Goal: Check status: Check status

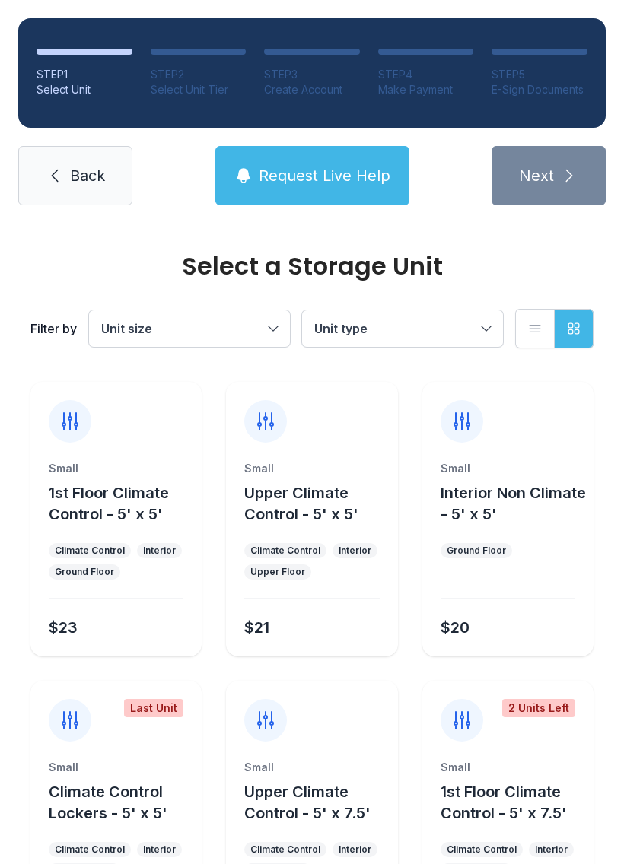
click at [66, 175] on link "Back" at bounding box center [75, 175] width 114 height 59
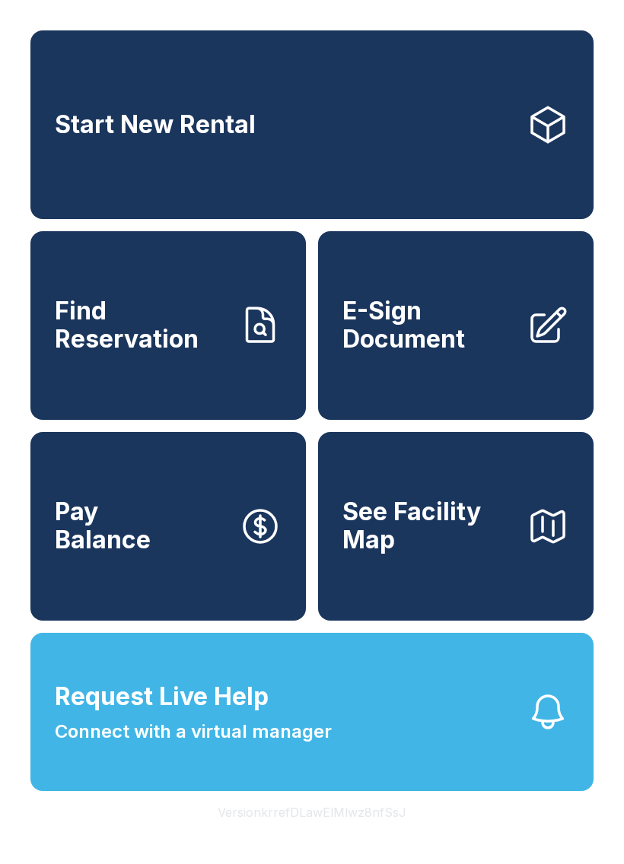
click at [258, 715] on span "Request Live Help" at bounding box center [162, 696] width 214 height 36
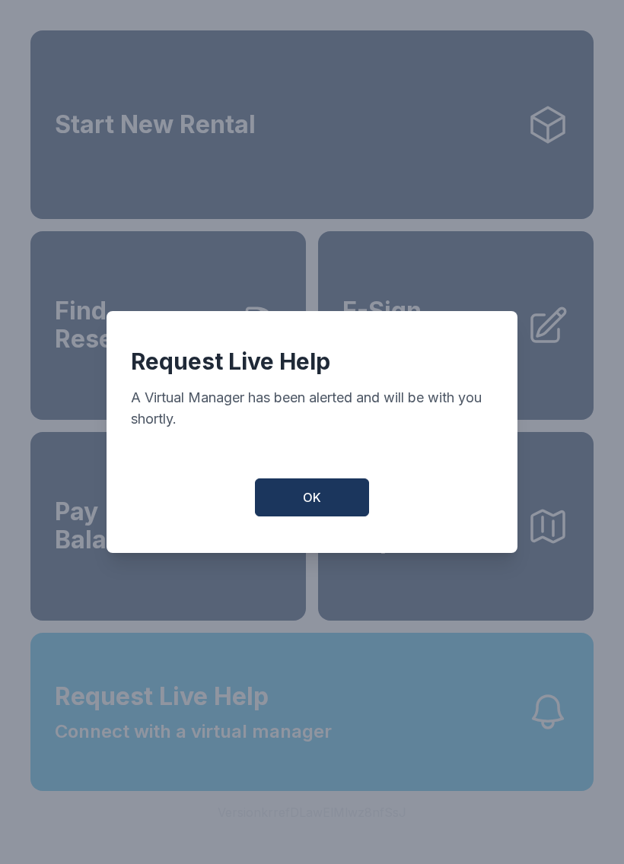
click at [319, 514] on button "OK" at bounding box center [312, 497] width 114 height 38
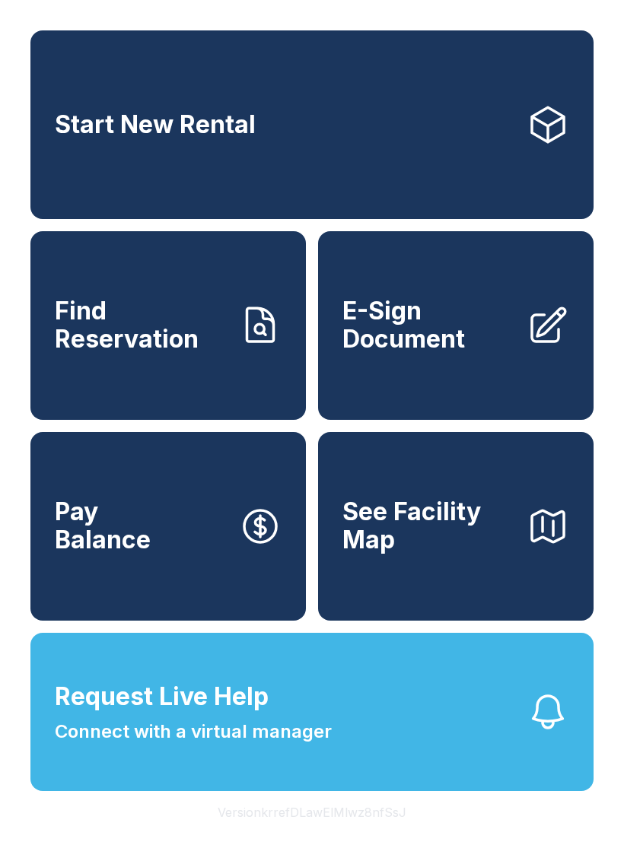
click at [177, 171] on link "Start New Rental" at bounding box center [311, 124] width 563 height 189
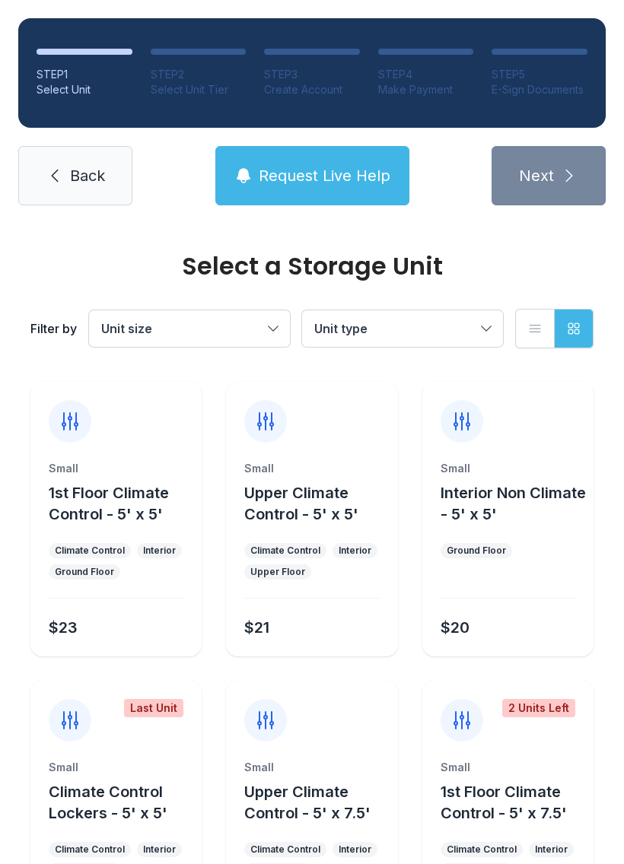
click at [79, 158] on link "Back" at bounding box center [75, 175] width 114 height 59
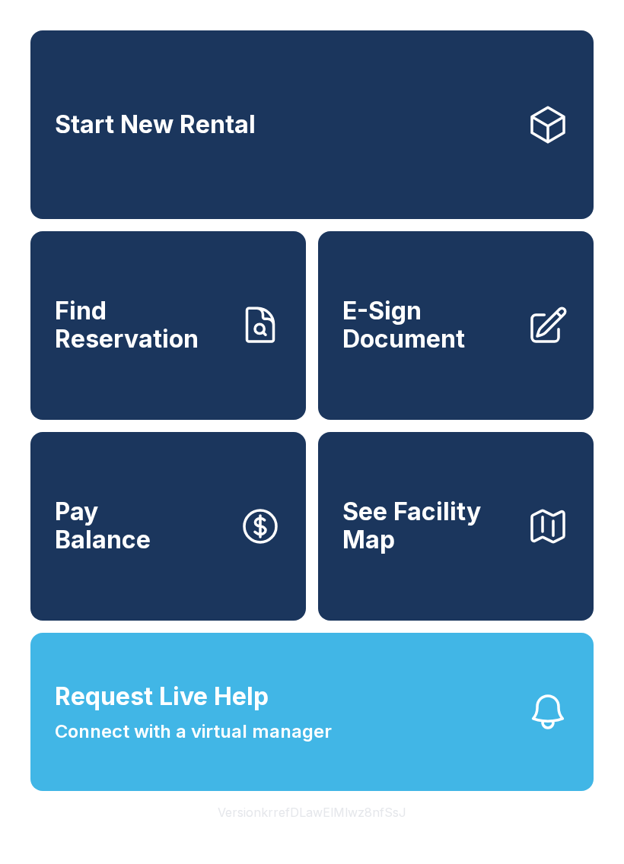
click at [129, 353] on span "Find Reservation" at bounding box center [141, 325] width 172 height 56
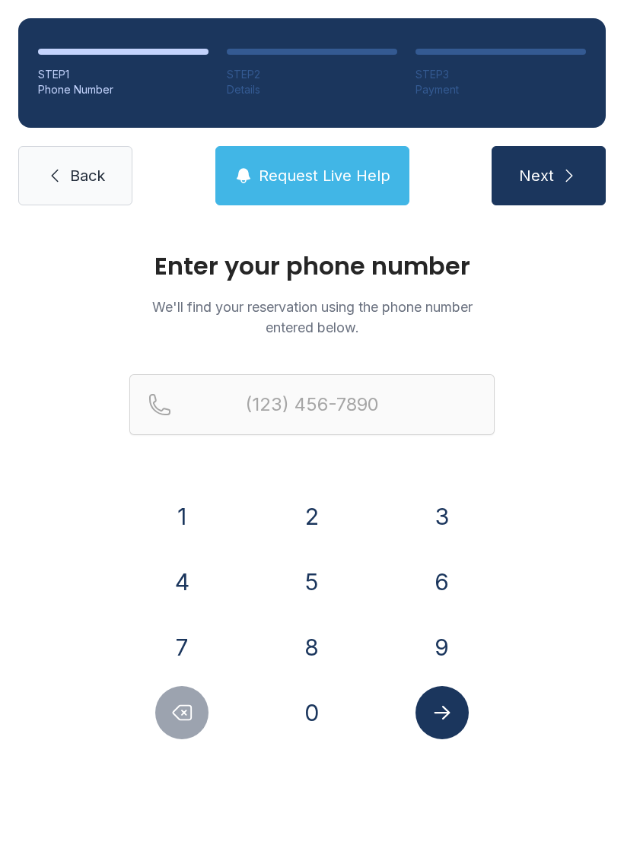
click at [186, 582] on button "4" at bounding box center [181, 581] width 53 height 53
click at [189, 581] on button "4" at bounding box center [181, 581] width 53 height 53
click at [439, 506] on button "3" at bounding box center [441, 516] width 53 height 53
click at [320, 523] on button "2" at bounding box center [311, 516] width 53 height 53
click at [316, 522] on button "2" at bounding box center [311, 516] width 53 height 53
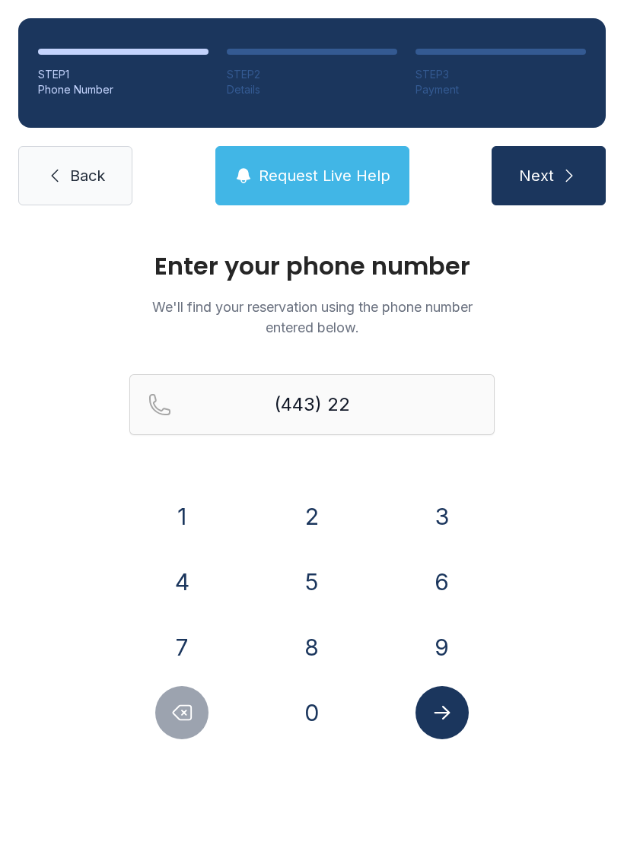
click at [436, 588] on button "6" at bounding box center [441, 581] width 53 height 53
click at [311, 718] on button "0" at bounding box center [311, 712] width 53 height 53
click at [189, 518] on button "1" at bounding box center [181, 516] width 53 height 53
click at [306, 717] on button "0" at bounding box center [311, 712] width 53 height 53
click at [441, 719] on icon "Submit lookup form" at bounding box center [441, 712] width 23 height 23
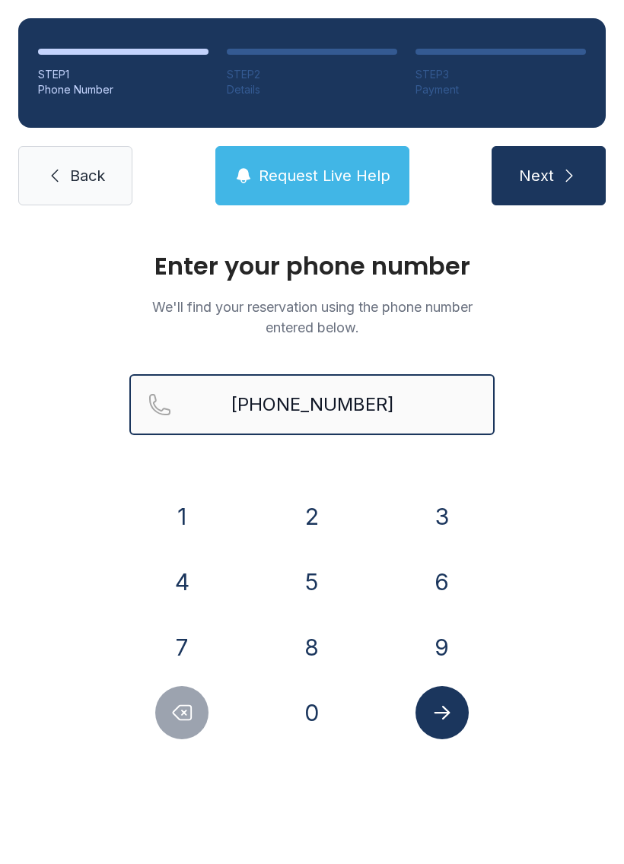
type input "[PHONE_NUMBER]"
click at [544, 192] on button "Next" at bounding box center [548, 175] width 114 height 59
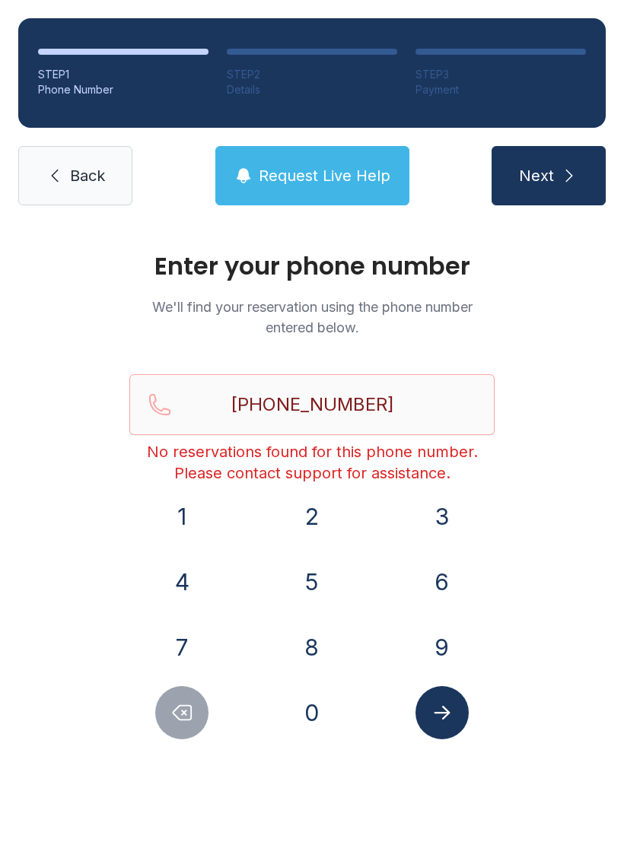
click at [67, 173] on link "Back" at bounding box center [75, 175] width 114 height 59
